Goal: Task Accomplishment & Management: Manage account settings

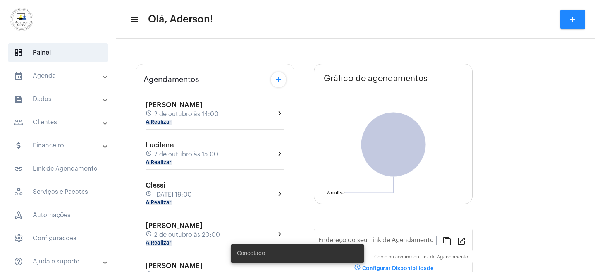
type input "[URL][DOMAIN_NAME]"
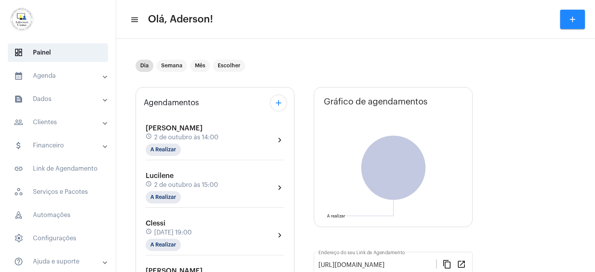
click at [50, 122] on mat-panel-title "people_outline Clientes" at bounding box center [58, 122] width 89 height 9
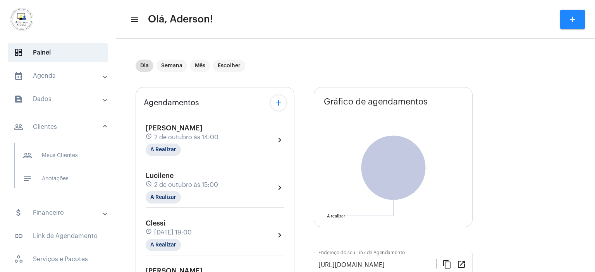
click at [198, 139] on span "2 de outubro às 14:00" at bounding box center [186, 137] width 64 height 7
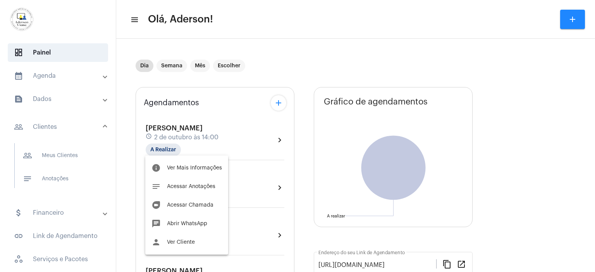
click at [60, 158] on div at bounding box center [297, 136] width 595 height 272
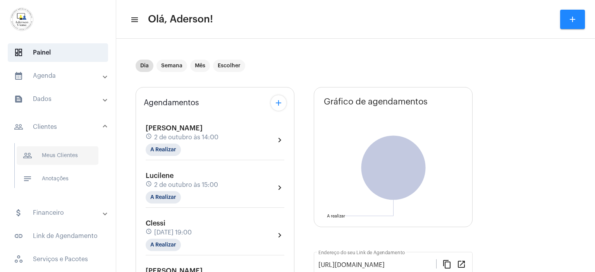
click at [59, 156] on span "people_outline Meus Clientes" at bounding box center [58, 155] width 82 height 19
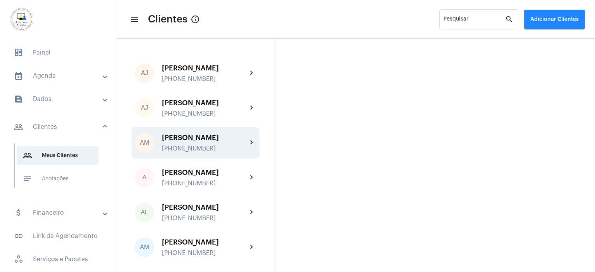
click at [189, 135] on div "[PERSON_NAME]" at bounding box center [204, 138] width 85 height 8
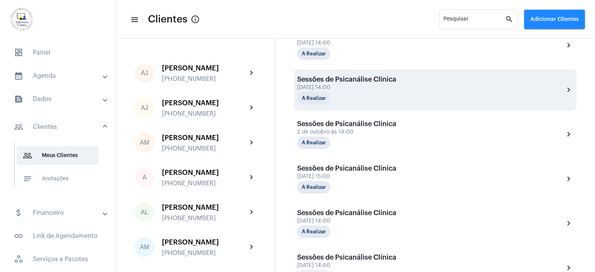
scroll to position [314, 0]
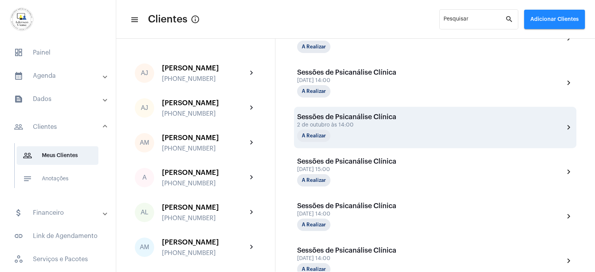
click at [334, 124] on div "2 de outubro às 14:00" at bounding box center [346, 125] width 99 height 6
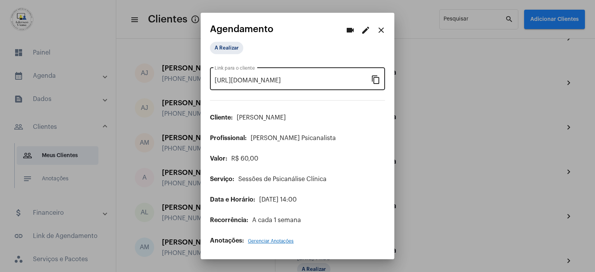
click at [377, 79] on mat-icon "content_copy" at bounding box center [375, 79] width 9 height 9
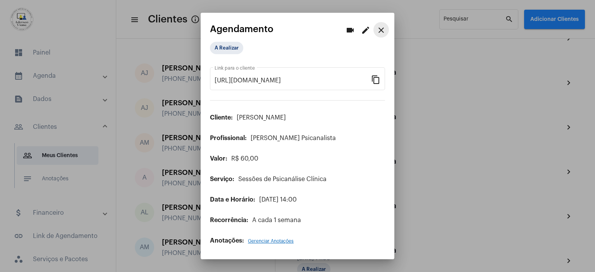
click at [381, 34] on mat-icon "close" at bounding box center [380, 30] width 9 height 9
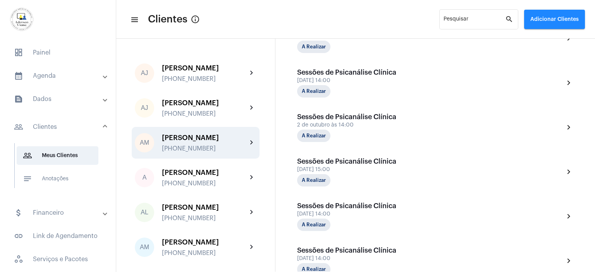
scroll to position [314, 0]
click at [48, 53] on span "dashboard Painel" at bounding box center [58, 52] width 100 height 19
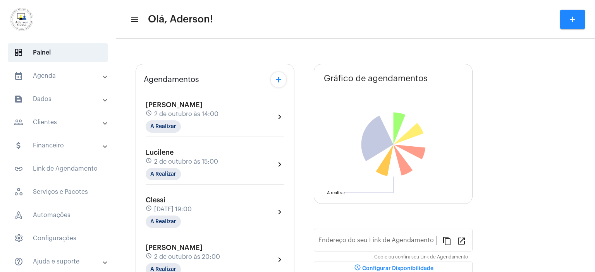
type input "[URL][DOMAIN_NAME]"
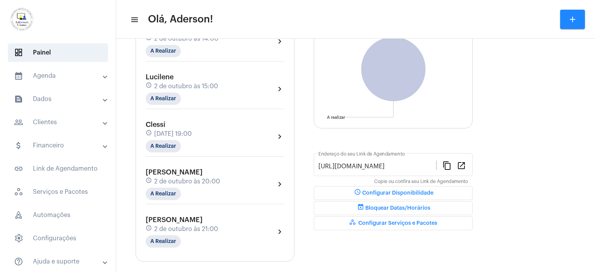
scroll to position [105, 0]
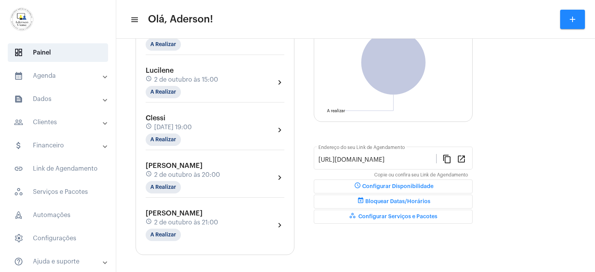
click at [48, 121] on mat-panel-title "people_outline Clientes" at bounding box center [58, 122] width 89 height 9
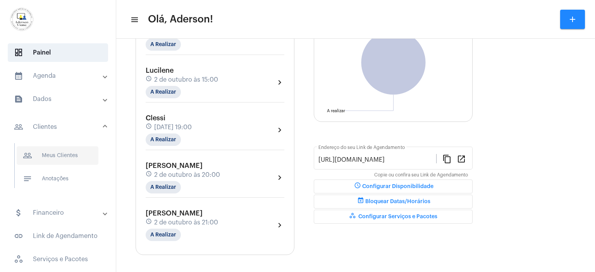
click at [65, 154] on span "people_outline Meus Clientes" at bounding box center [58, 155] width 82 height 19
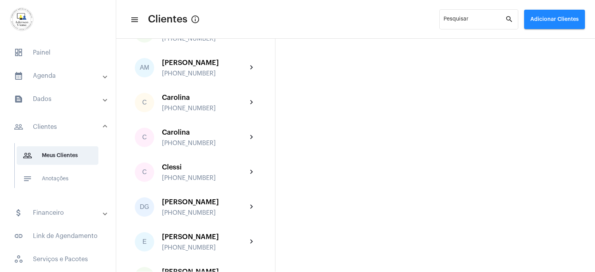
scroll to position [194, 0]
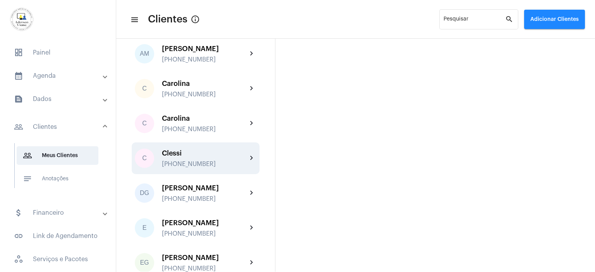
click at [183, 152] on div "Clessi" at bounding box center [204, 153] width 85 height 8
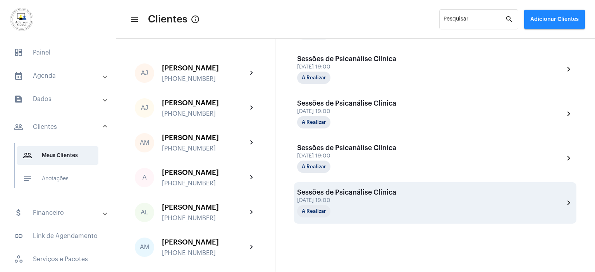
scroll to position [339, 0]
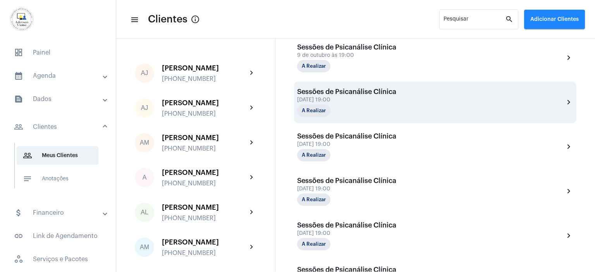
click at [356, 105] on div "A Realizar" at bounding box center [335, 111] width 77 height 12
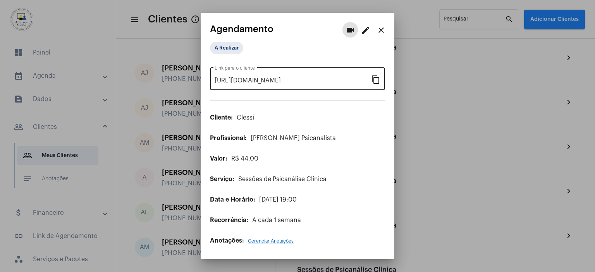
click at [378, 79] on mat-icon "content_copy" at bounding box center [375, 79] width 9 height 9
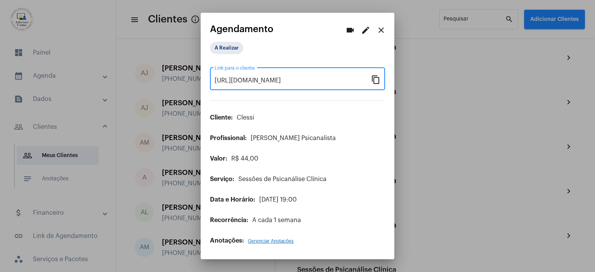
click at [381, 31] on mat-icon "close" at bounding box center [380, 30] width 9 height 9
